Goal: Task Accomplishment & Management: Manage account settings

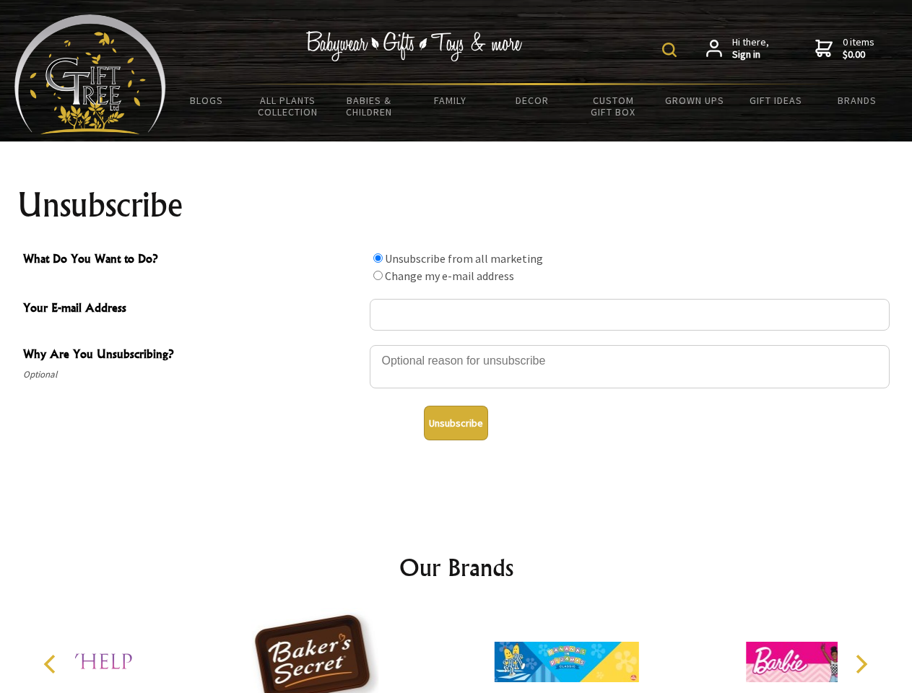
click at [672, 50] on img at bounding box center [669, 50] width 14 height 14
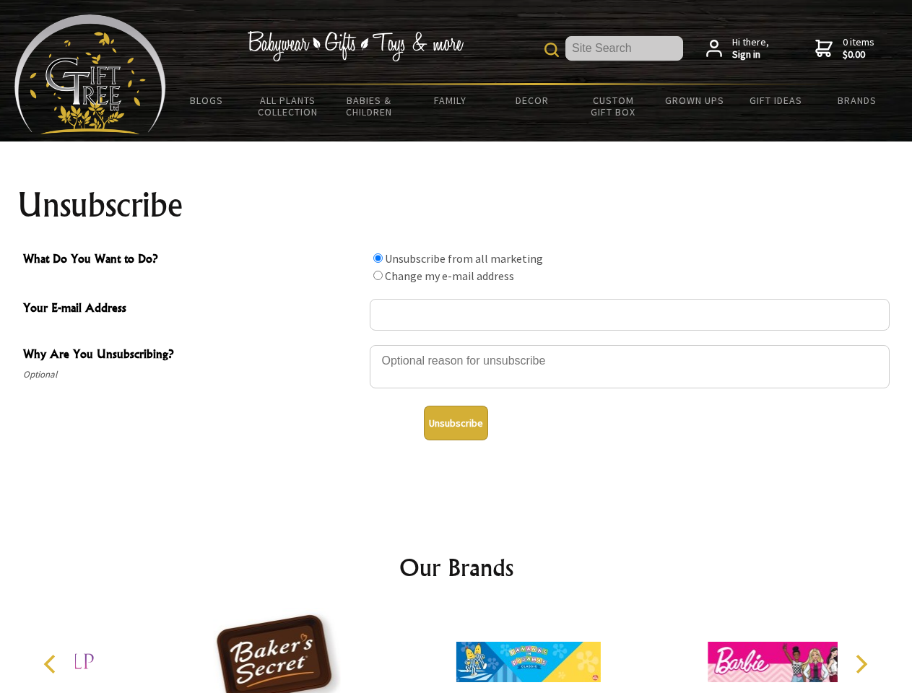
click at [456, 344] on div at bounding box center [630, 369] width 520 height 51
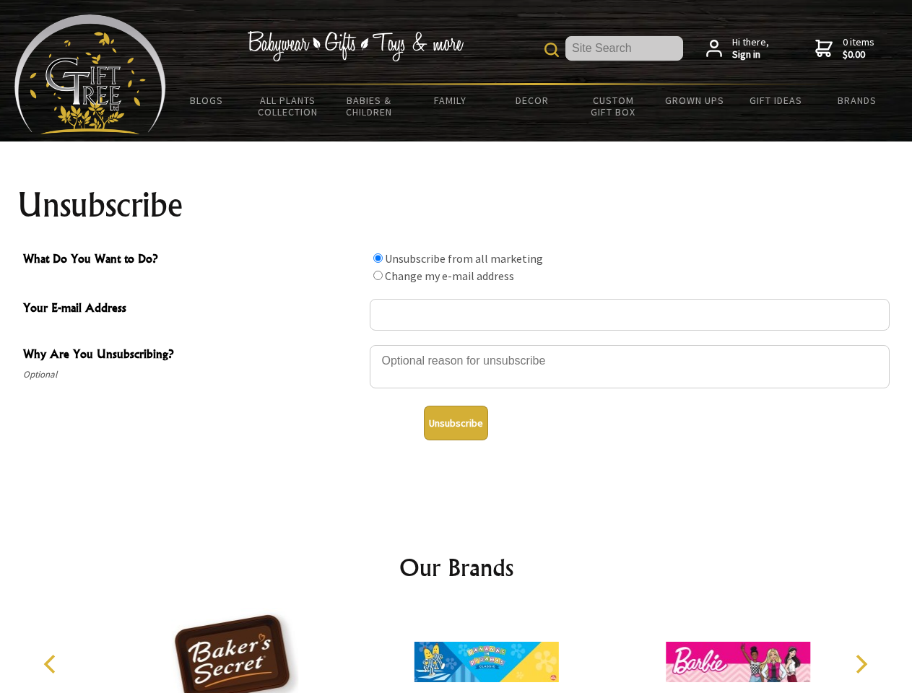
click at [378, 258] on input "What Do You Want to Do?" at bounding box center [377, 257] width 9 height 9
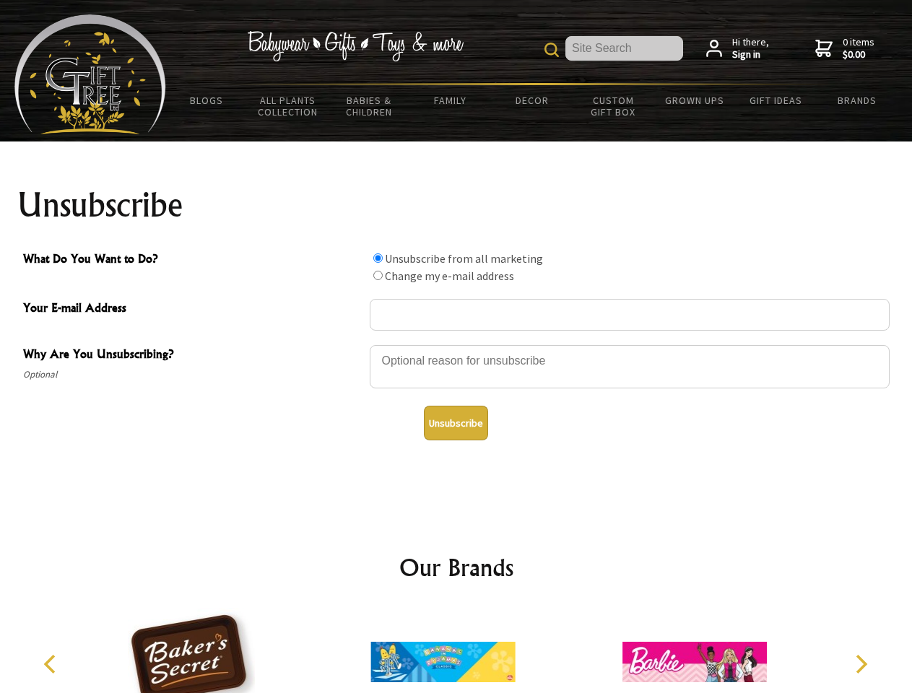
click at [378, 275] on input "What Do You Want to Do?" at bounding box center [377, 275] width 9 height 9
radio input "true"
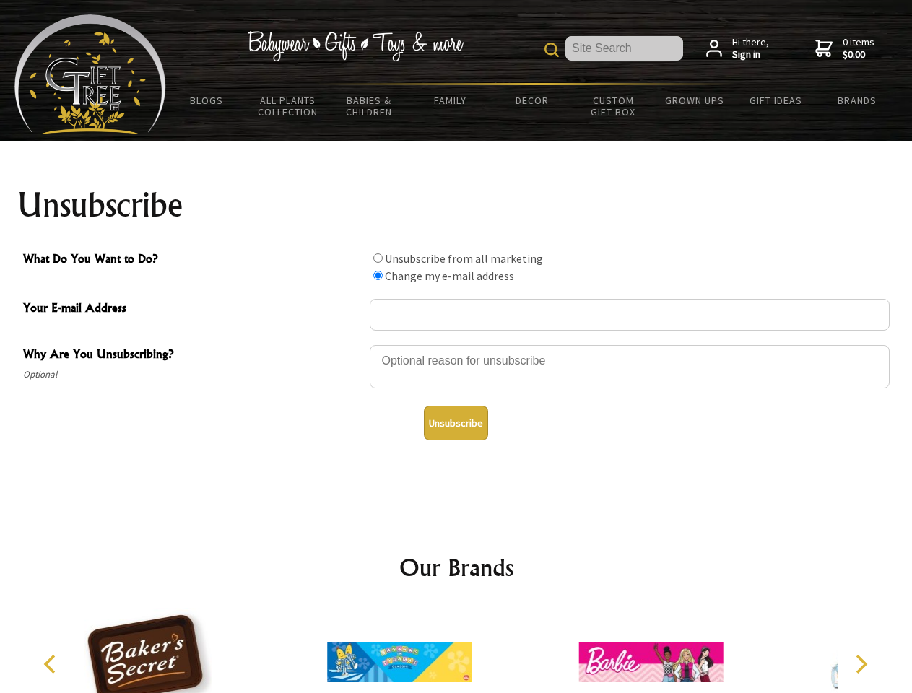
click at [456, 423] on button "Unsubscribe" at bounding box center [456, 423] width 64 height 35
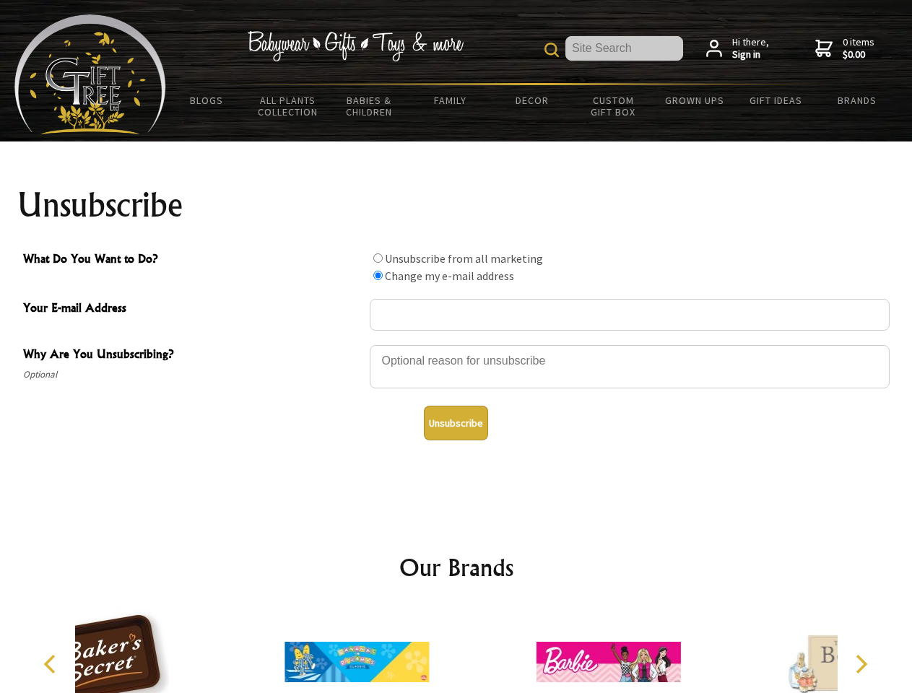
click at [456, 651] on div at bounding box center [356, 664] width 251 height 113
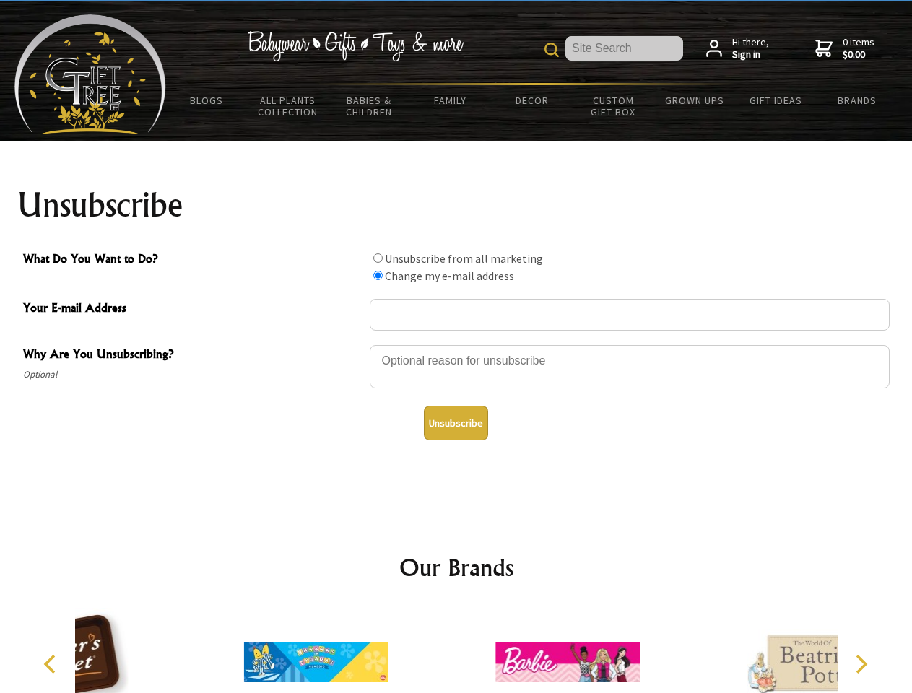
click at [52, 664] on icon "Previous" at bounding box center [51, 664] width 19 height 19
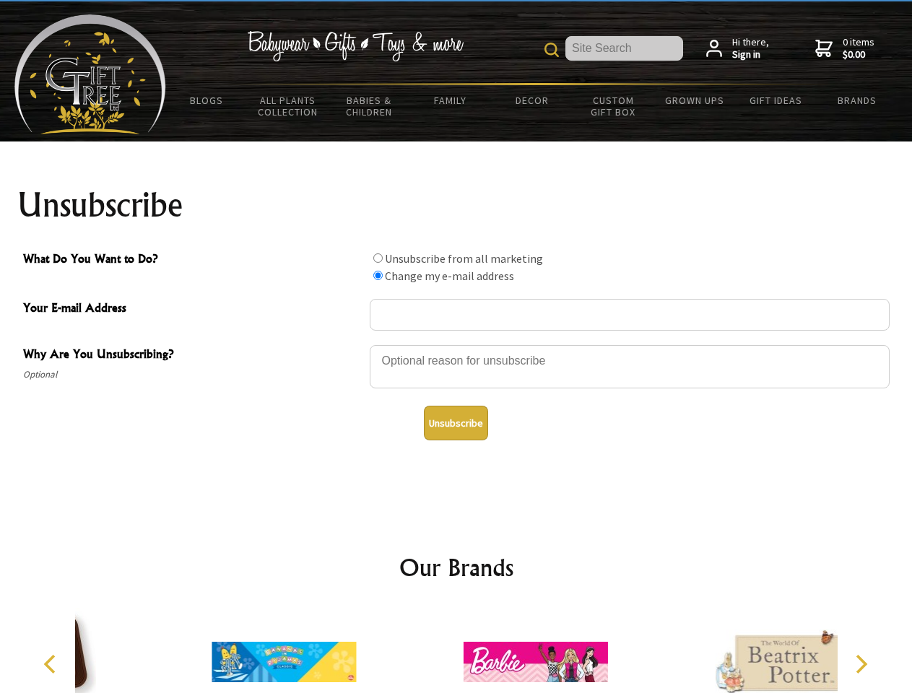
click at [861, 664] on icon "Next" at bounding box center [860, 664] width 19 height 19
